Goal: Use online tool/utility: Utilize a website feature to perform a specific function

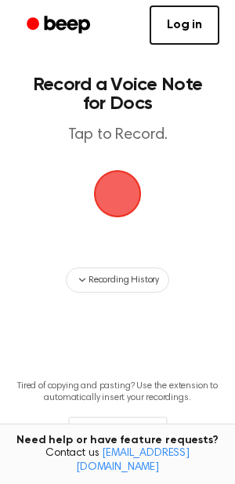
click at [136, 202] on span "button" at bounding box center [117, 193] width 63 height 63
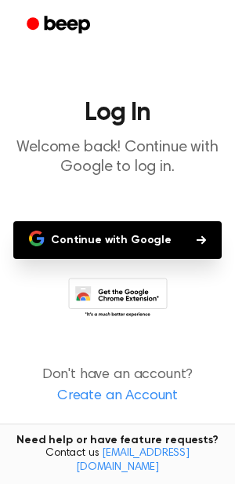
click at [159, 256] on button "Continue with Google" at bounding box center [117, 240] width 209 height 38
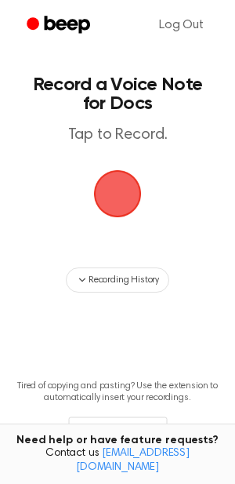
click at [115, 205] on span "button" at bounding box center [117, 193] width 60 height 60
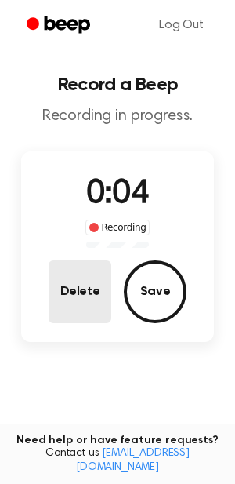
click at [50, 291] on button "Delete" at bounding box center [80, 291] width 63 height 63
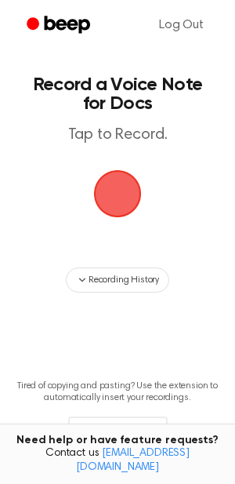
click at [124, 209] on span "button" at bounding box center [118, 194] width 58 height 58
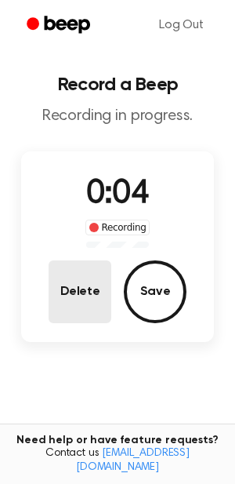
click at [69, 304] on button "Delete" at bounding box center [80, 291] width 63 height 63
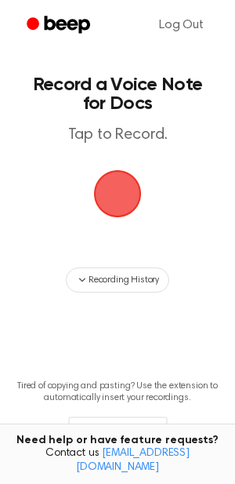
click at [131, 198] on span "button" at bounding box center [117, 193] width 63 height 63
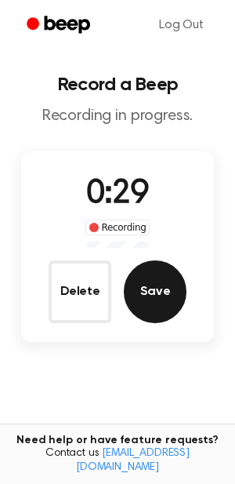
click at [150, 294] on button "Save" at bounding box center [155, 291] width 63 height 63
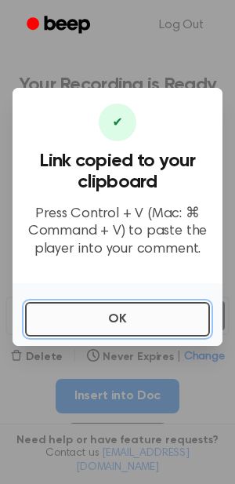
click at [153, 321] on button "OK" at bounding box center [117, 319] width 185 height 35
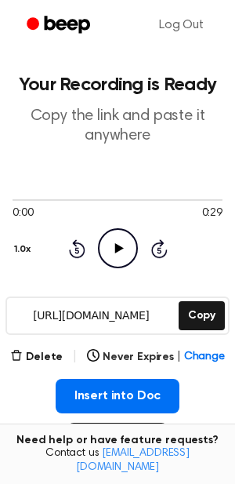
click at [126, 242] on icon "Play Audio" at bounding box center [118, 248] width 40 height 40
